Goal: Information Seeking & Learning: Learn about a topic

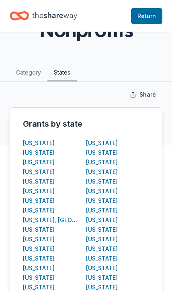
scroll to position [163, 0]
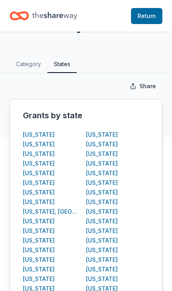
click at [112, 227] on div "[US_STATE]" at bounding box center [102, 231] width 32 height 10
click at [111, 229] on div "[US_STATE]" at bounding box center [102, 231] width 32 height 10
click at [110, 227] on div "[US_STATE]" at bounding box center [102, 231] width 32 height 10
click at [108, 232] on div "[US_STATE]" at bounding box center [102, 231] width 32 height 10
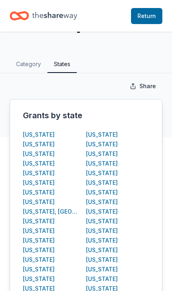
click at [108, 232] on div "[US_STATE]" at bounding box center [102, 231] width 32 height 10
click at [112, 227] on div "[US_STATE]" at bounding box center [102, 231] width 32 height 10
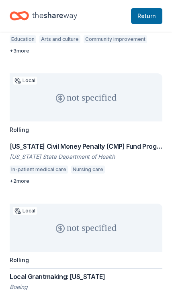
scroll to position [262, 0]
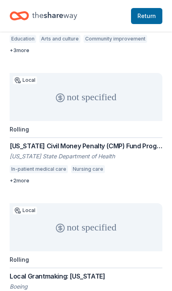
click at [43, 260] on div "Rolling" at bounding box center [86, 260] width 152 height 17
